Goal: Understand process/instructions: Learn how to perform a task or action

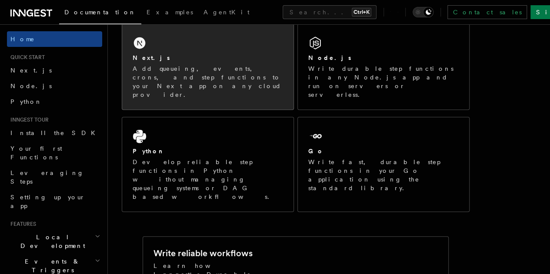
click at [218, 75] on div "Next.js Add queueing, events, crons, and step functions to your Next app on any…" at bounding box center [207, 76] width 150 height 46
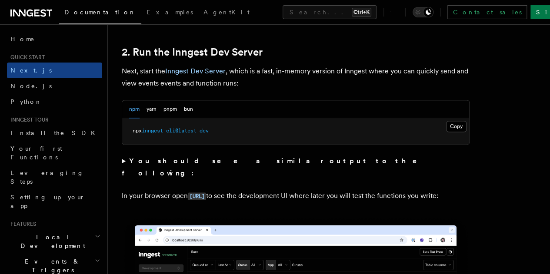
scroll to position [600, 0]
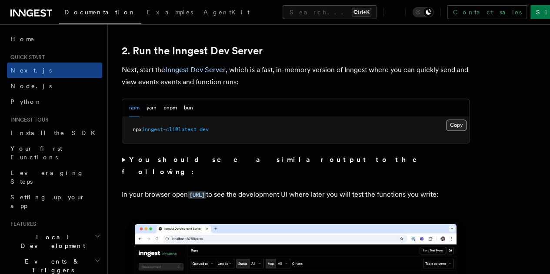
click at [446, 131] on button "Copy Copied" at bounding box center [456, 124] width 20 height 11
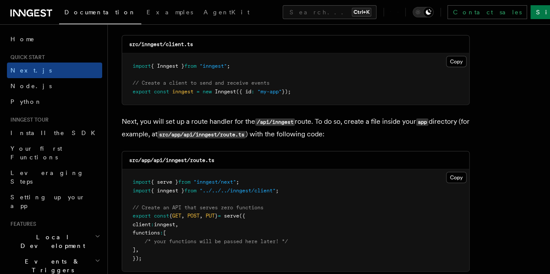
scroll to position [1138, 0]
drag, startPoint x: 429, startPoint y: 60, endPoint x: 425, endPoint y: 58, distance: 4.7
click at [425, 58] on div "Copy Copied import { Inngest } from "inngest" ; // Create a client to send and …" at bounding box center [295, 79] width 347 height 51
click at [446, 58] on button "Copy Copied" at bounding box center [456, 61] width 20 height 11
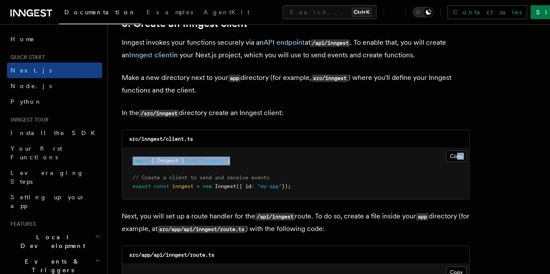
scroll to position [1044, 0]
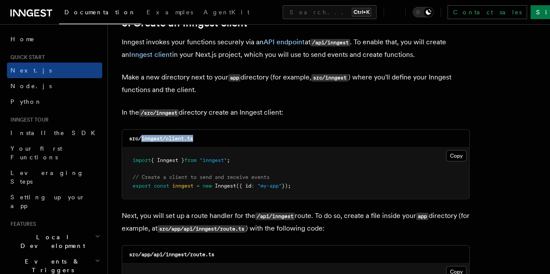
drag, startPoint x: 142, startPoint y: 130, endPoint x: 197, endPoint y: 129, distance: 55.2
click at [197, 130] on div "src/inngest/client.ts" at bounding box center [295, 139] width 347 height 18
copy code "inngest/client.ts"
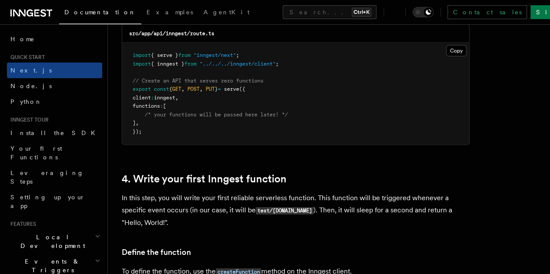
scroll to position [1265, 0]
click at [446, 45] on button "Copy Copied" at bounding box center [456, 50] width 20 height 11
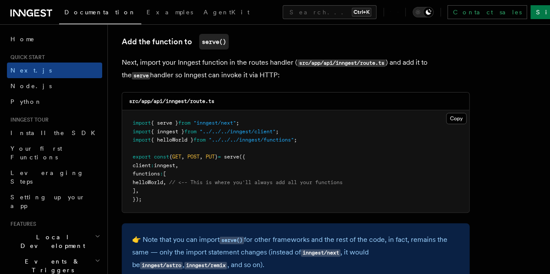
scroll to position [1716, 0]
click at [446, 113] on button "Copy Copied" at bounding box center [456, 118] width 20 height 11
drag, startPoint x: 165, startPoint y: 94, endPoint x: 225, endPoint y: 92, distance: 60.0
click at [225, 92] on div "src/app/api/inngest/route.ts" at bounding box center [295, 101] width 347 height 18
copy code "inngest/route.ts"
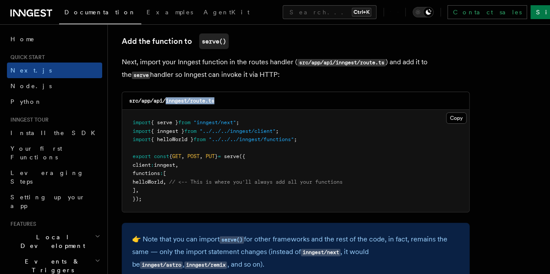
copy code "inngest/route.ts"
click at [446, 113] on button "Copy Copied" at bounding box center [456, 118] width 20 height 11
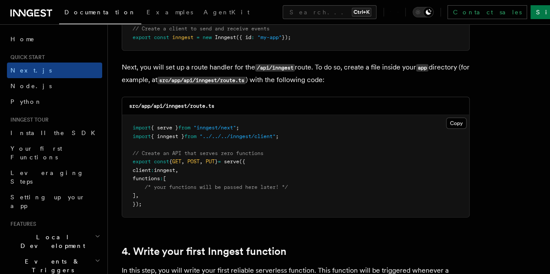
scroll to position [1193, 0]
click at [446, 117] on button "Copy Copied" at bounding box center [456, 122] width 20 height 11
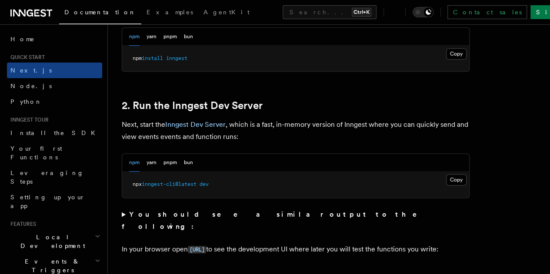
scroll to position [548, 0]
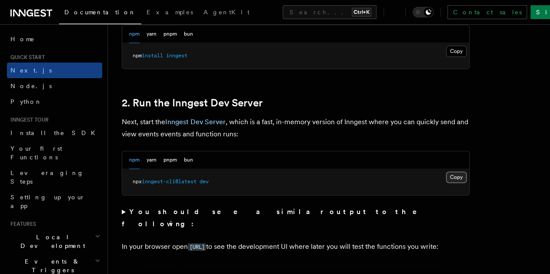
click at [446, 183] on button "Copy Copied" at bounding box center [456, 177] width 20 height 11
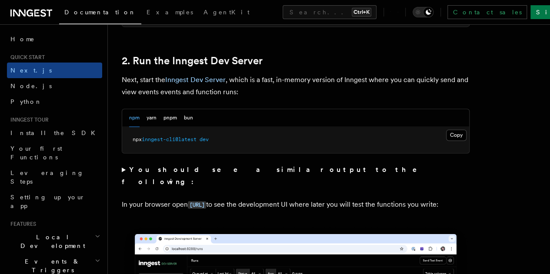
scroll to position [590, 0]
